Goal: Task Accomplishment & Management: Manage account settings

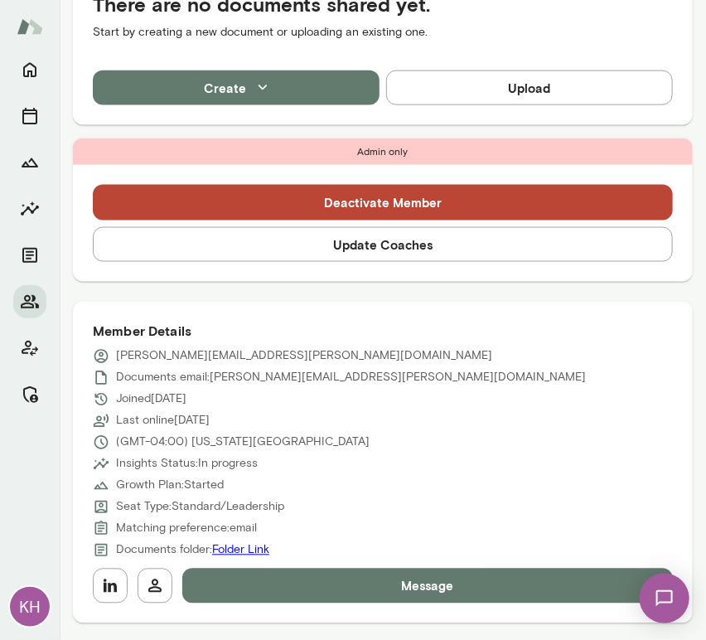
scroll to position [491, 0]
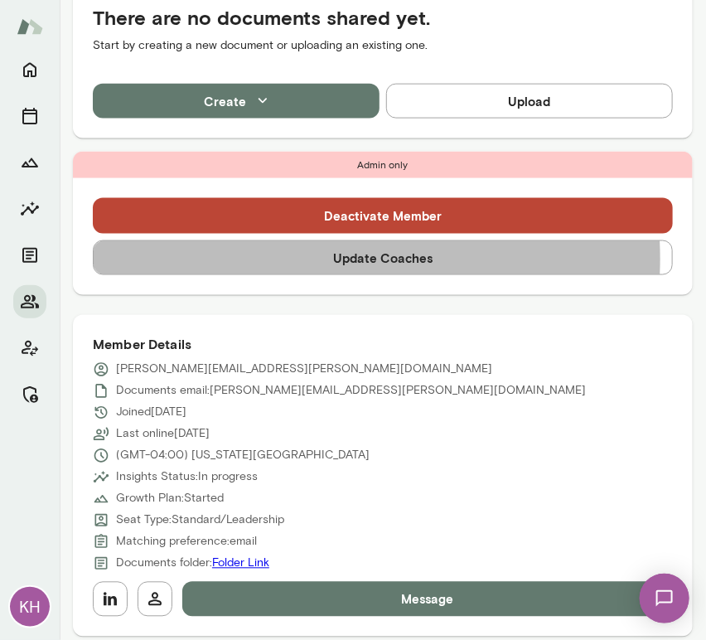
click at [286, 258] on button "Update Coaches" at bounding box center [383, 257] width 580 height 35
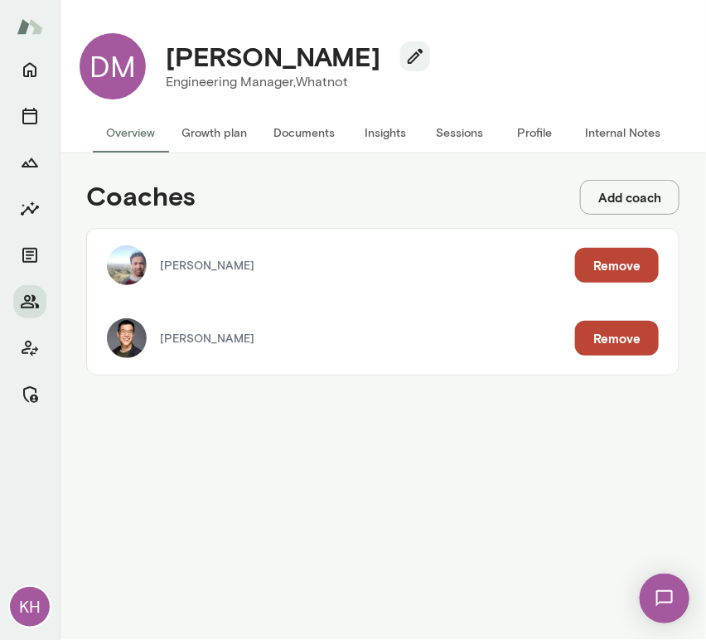
click at [610, 267] on button "Remove" at bounding box center [617, 265] width 84 height 35
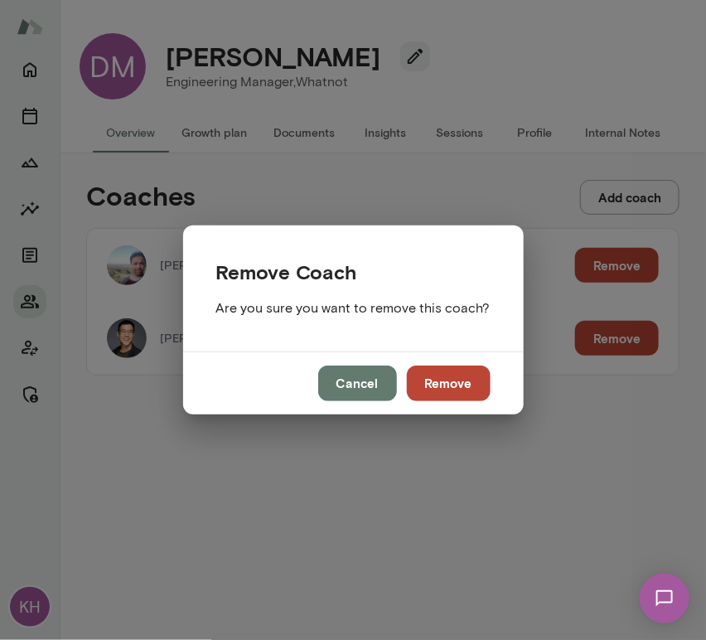
click at [438, 395] on button "Remove" at bounding box center [449, 383] width 84 height 35
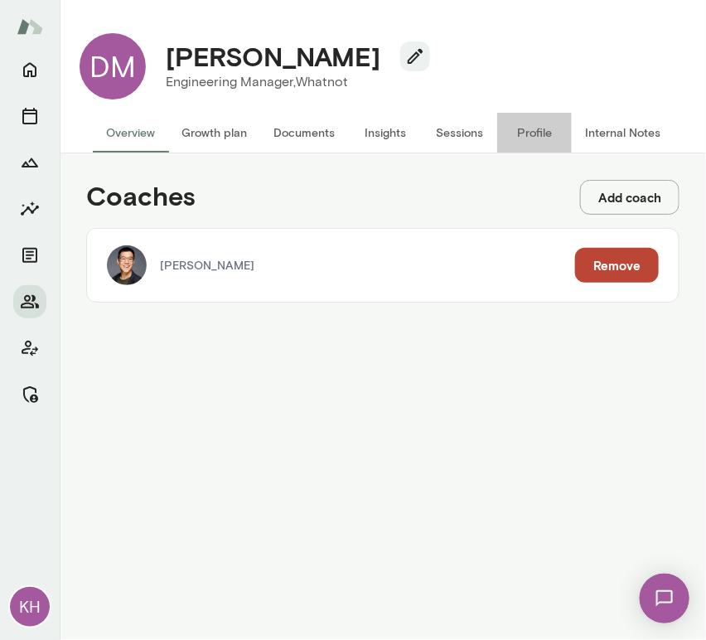
click at [522, 131] on button "Profile" at bounding box center [534, 133] width 75 height 40
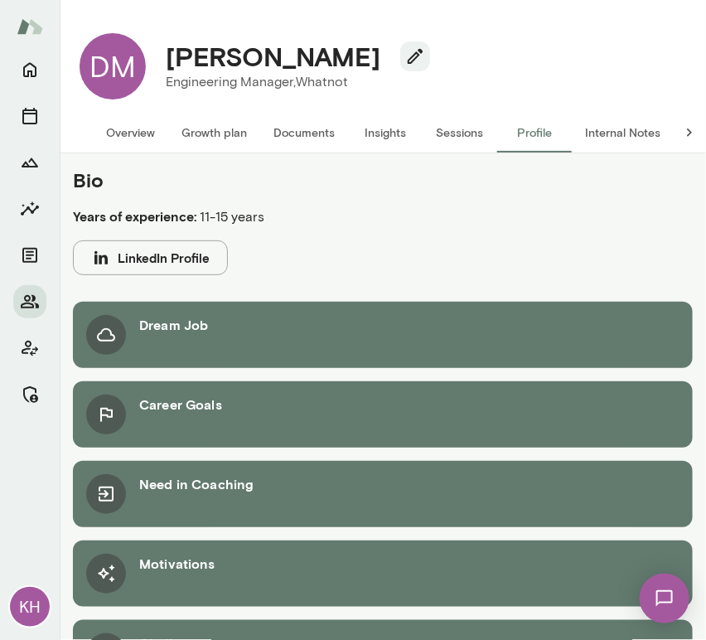
click at [598, 133] on button "Internal Notes" at bounding box center [623, 133] width 102 height 40
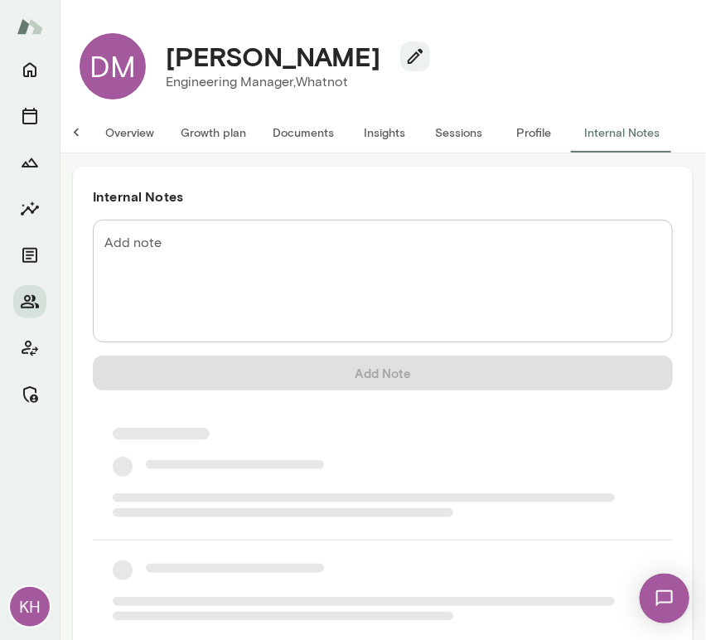
scroll to position [0, 13]
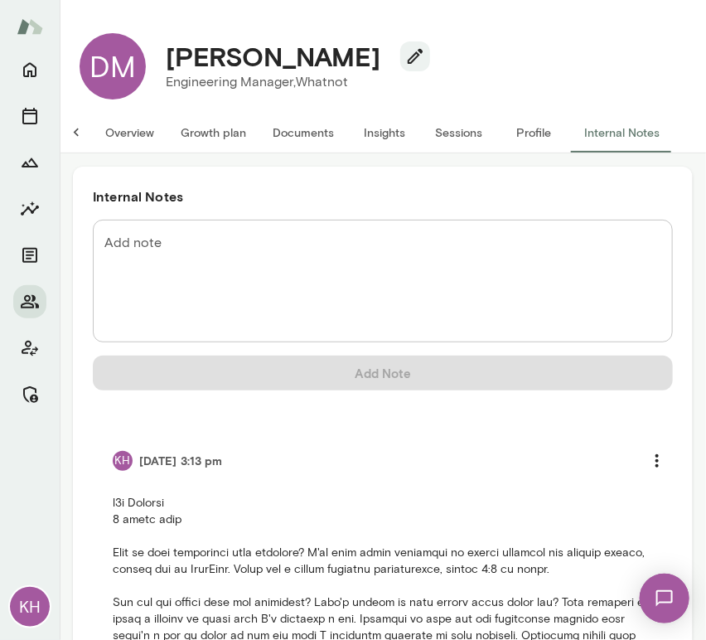
click at [119, 136] on button "Overview" at bounding box center [129, 133] width 75 height 40
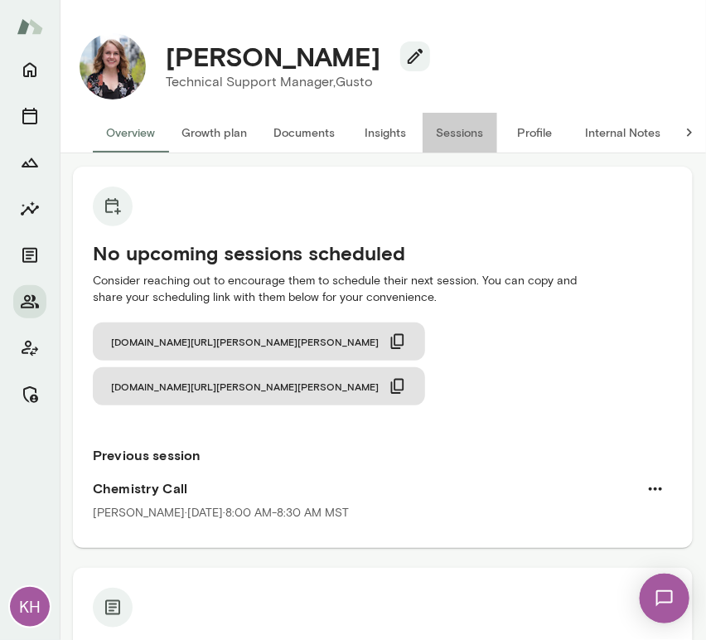
click at [463, 131] on button "Sessions" at bounding box center [460, 133] width 75 height 40
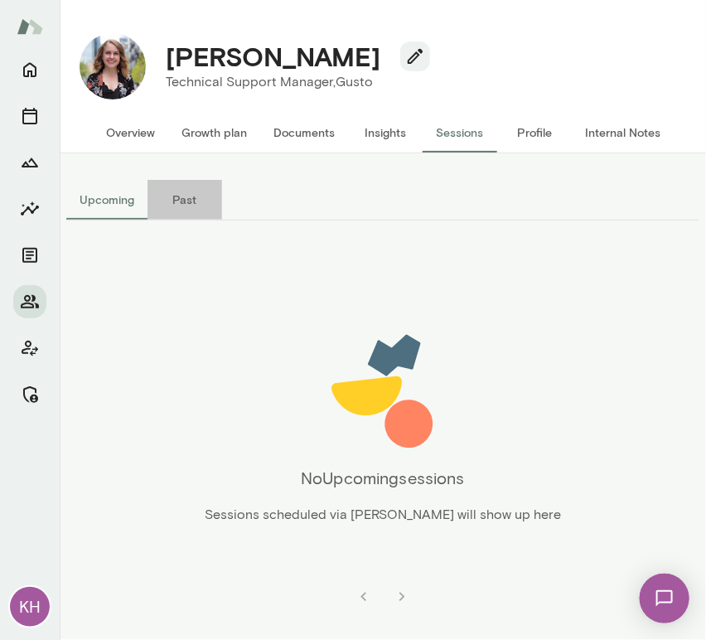
click at [188, 192] on button "Past" at bounding box center [185, 200] width 75 height 40
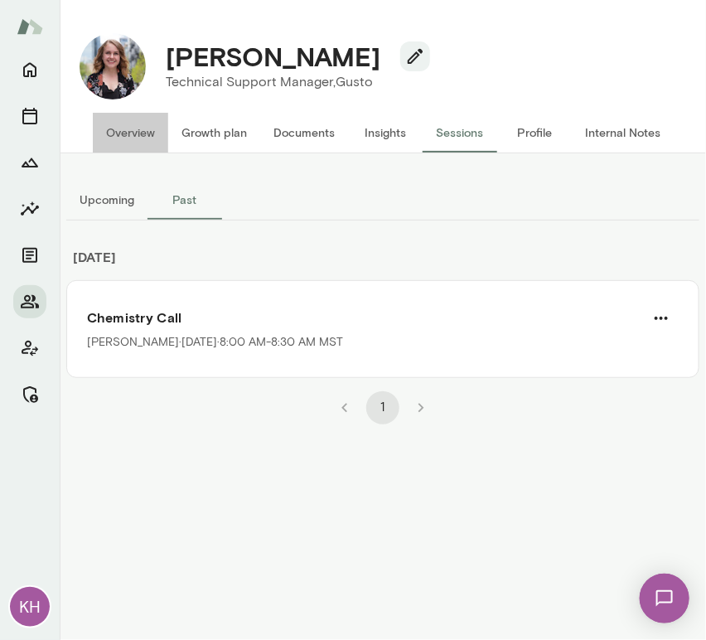
click at [117, 139] on button "Overview" at bounding box center [130, 133] width 75 height 40
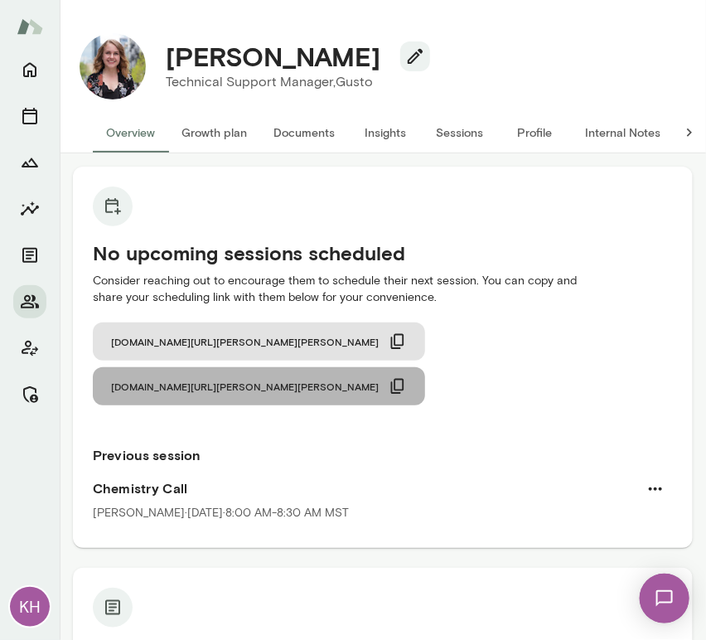
click at [404, 379] on icon "button" at bounding box center [397, 386] width 13 height 15
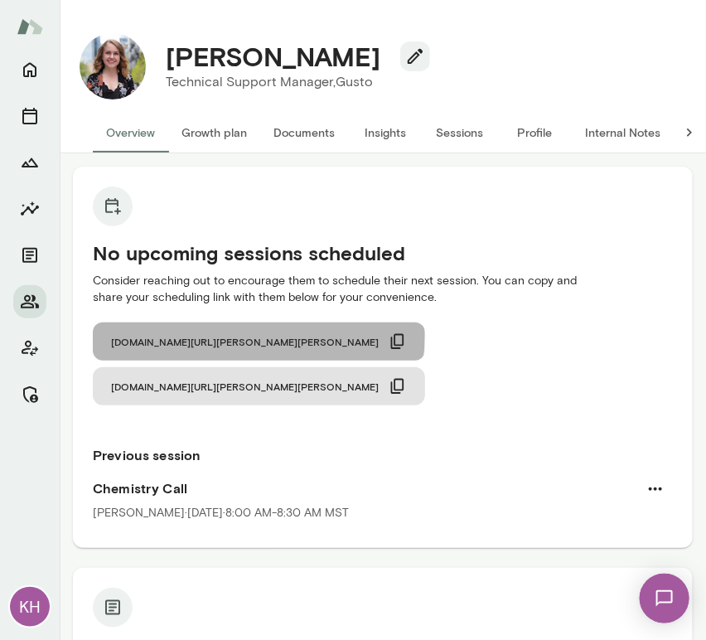
click at [389, 336] on icon "button" at bounding box center [398, 341] width 18 height 18
